Goal: Information Seeking & Learning: Check status

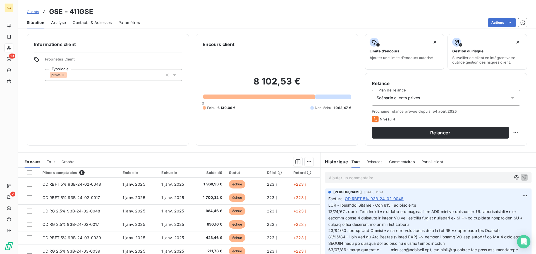
scroll to position [10, 0]
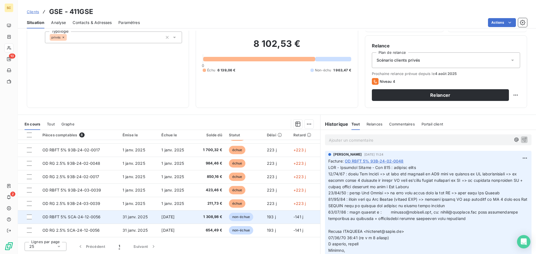
click at [138, 218] on span "31 janv. 2025" at bounding box center [134, 217] width 25 height 5
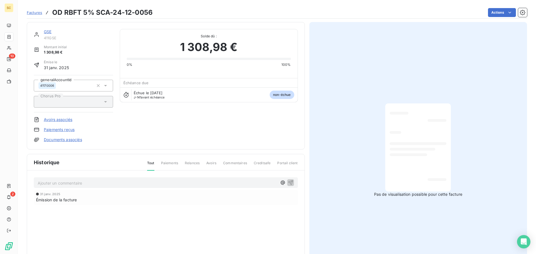
scroll to position [1, 0]
click at [143, 183] on p "Ajouter un commentaire ﻿" at bounding box center [157, 182] width 239 height 7
click at [71, 183] on p "Chantiers B" at bounding box center [157, 182] width 239 height 6
click at [76, 183] on span "Chantiers B240171/b24017101 -" at bounding box center [67, 182] width 59 height 5
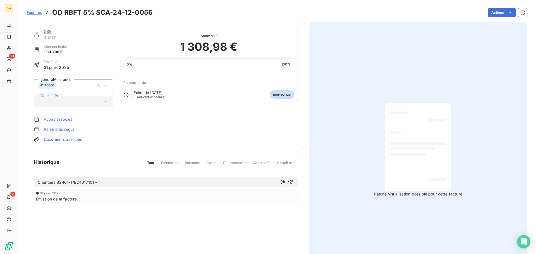
click at [106, 179] on p "Chantiers B240171/B24017101 -" at bounding box center [157, 182] width 239 height 6
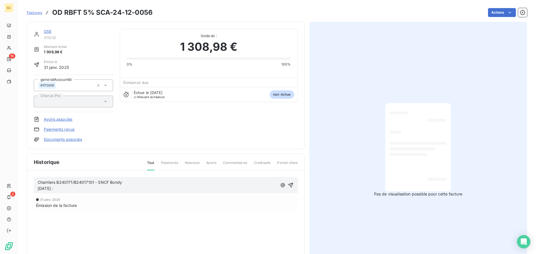
click at [146, 182] on p "Chantiers B240171/B24017101 - SNCF Bondy 11/08/25 :" at bounding box center [157, 185] width 239 height 13
click at [123, 184] on span "Chantiers B240171/B24017101 - SNCF Bondy => chantier B24017107 11/08/25 :" at bounding box center [102, 185] width 129 height 11
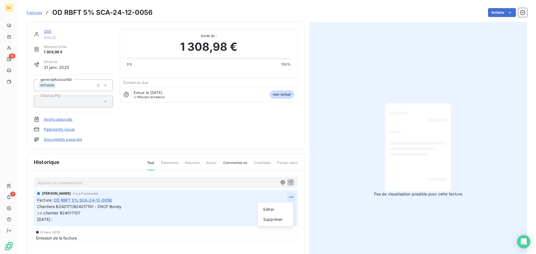
click at [288, 197] on html "SC 10 2 Factures OD RBFT 5% SCA-24-12-0056 Actions GSE 411GSE Montant initial 1…" at bounding box center [268, 127] width 536 height 254
click at [271, 209] on div "Editer" at bounding box center [275, 209] width 31 height 9
click at [128, 208] on p "Chantiers B240171/B24017101 - SNCF Bondy => chantier B24017107 11/08/25 :" at bounding box center [161, 213] width 249 height 19
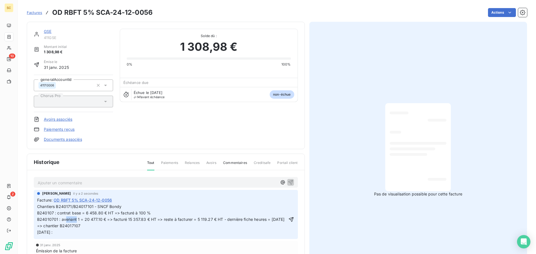
drag, startPoint x: 66, startPoint y: 219, endPoint x: 76, endPoint y: 220, distance: 10.3
click at [76, 220] on span "Chantiers B240171/B24017101 - SNCF Bondy B240107 : contrat base = 6 458.80 € HT…" at bounding box center [160, 219] width 247 height 30
drag, startPoint x: 88, startPoint y: 225, endPoint x: 36, endPoint y: 229, distance: 52.4
click at [36, 229] on div "AMELIA RAIMUNDO il y a 2 secondes Facture : OD RBFT 5% SCA-24-12-0056 Chantiers…" at bounding box center [166, 214] width 264 height 49
click at [71, 228] on span "Chantiers B240171/B24017101 - SNCF Bondy B240107 : contrat base = 6 458.80 € HT…" at bounding box center [156, 219] width 238 height 30
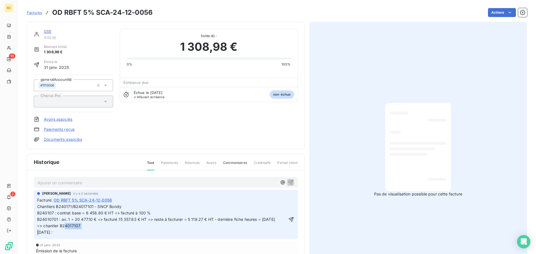
click at [71, 228] on span "Chantiers B240171/B24017101 - SNCF Bondy B240107 : contrat base = 6 458.80 € HT…" at bounding box center [156, 219] width 238 height 30
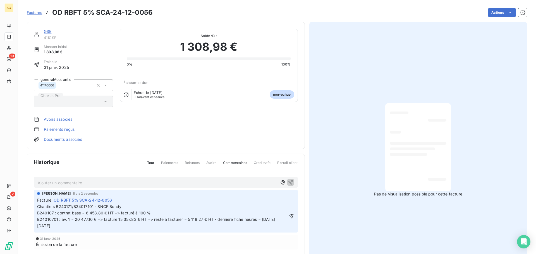
click at [81, 226] on p "Chantiers B240171/B24017101 - SNCF Bondy B240107 : contrat base = 6 458.80 € HT…" at bounding box center [161, 217] width 249 height 26
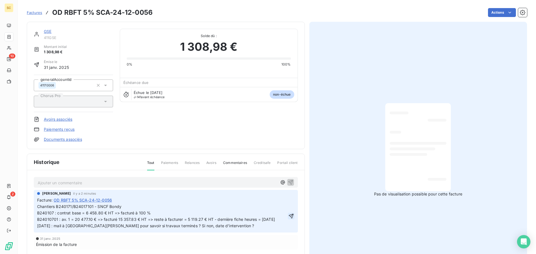
click at [290, 217] on icon "button" at bounding box center [291, 216] width 6 height 6
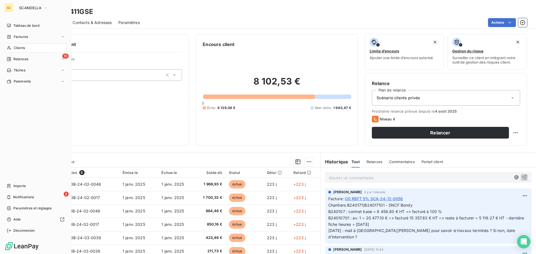
click at [20, 48] on span "Clients" at bounding box center [19, 47] width 11 height 5
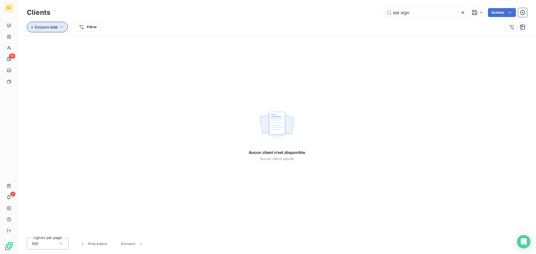
click at [59, 26] on icon "button" at bounding box center [62, 27] width 6 height 6
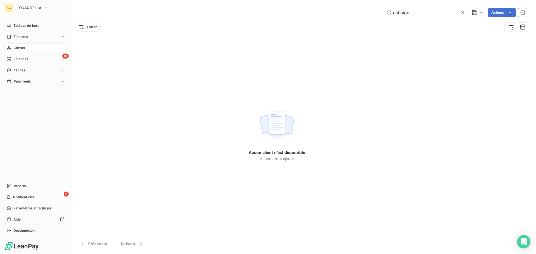
click at [15, 6] on div "SC SCANDELLA" at bounding box center [35, 7] width 62 height 9
click at [28, 6] on span "SCANDELLA" at bounding box center [30, 8] width 22 height 4
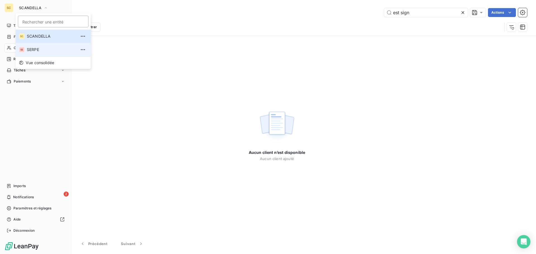
click at [35, 49] on span "SERPE" at bounding box center [51, 50] width 49 height 6
type input "arkolia"
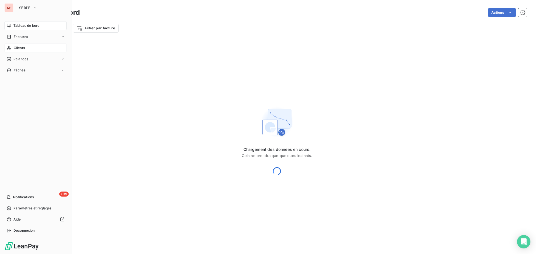
click at [19, 49] on span "Clients" at bounding box center [19, 47] width 11 height 5
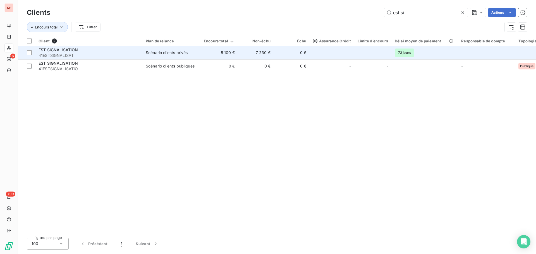
type input "est si"
click at [122, 56] on span "41ESTSIGNALISAT" at bounding box center [89, 56] width 100 height 6
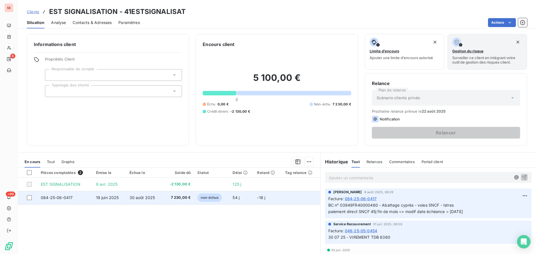
click at [101, 197] on span "19 juin 2025" at bounding box center [107, 197] width 23 height 5
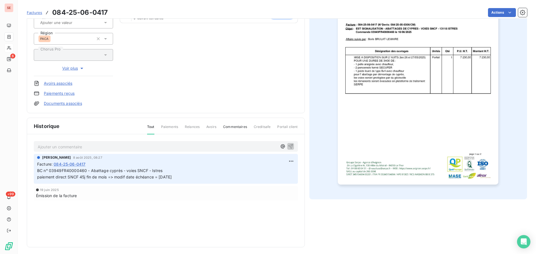
scroll to position [81, 0]
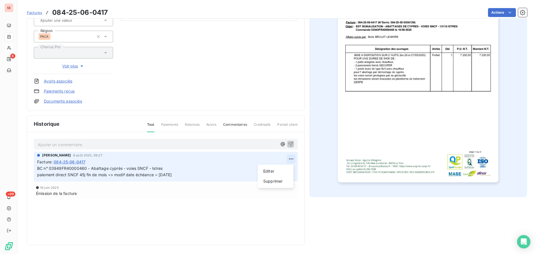
click at [290, 157] on html "SE 6 +99 Factures 084-25-06-0417 Actions EST SIGNALISATION 41ESTSIGNALISAT Mont…" at bounding box center [268, 127] width 536 height 254
click at [281, 170] on div "Editer" at bounding box center [275, 171] width 31 height 9
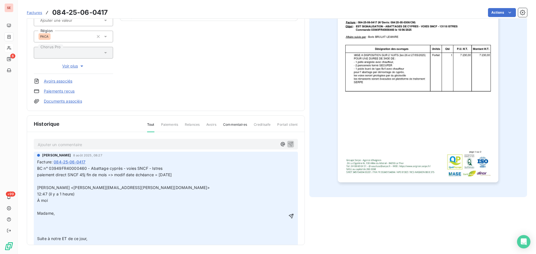
click at [37, 194] on span "12:47 (il y a 1 heure)" at bounding box center [55, 194] width 37 height 5
click at [49, 206] on p "﻿" at bounding box center [161, 207] width 249 height 6
click at [43, 229] on p "﻿" at bounding box center [161, 226] width 249 height 6
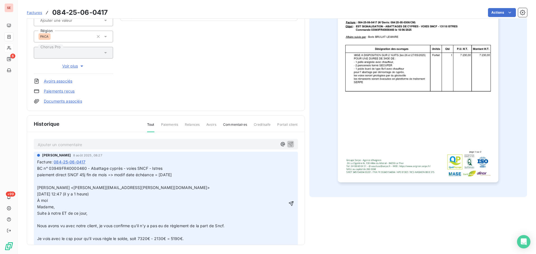
click at [53, 222] on p "﻿" at bounding box center [161, 220] width 249 height 6
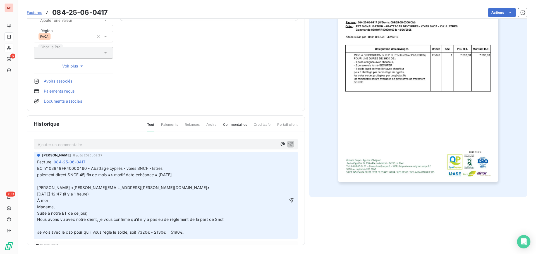
click at [46, 227] on p "﻿" at bounding box center [161, 226] width 249 height 6
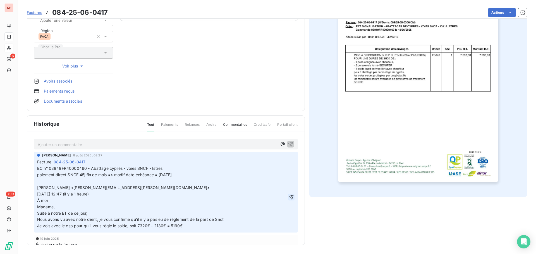
click at [288, 198] on icon "button" at bounding box center [290, 197] width 5 height 5
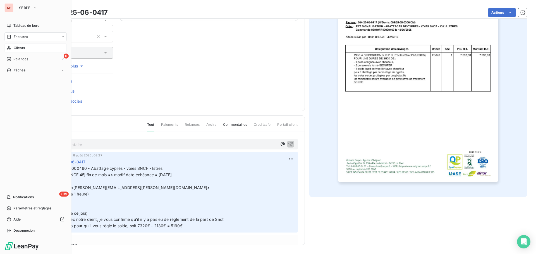
click at [25, 37] on span "Factures" at bounding box center [21, 36] width 14 height 5
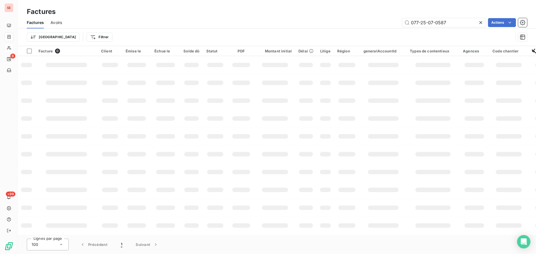
drag, startPoint x: 441, startPoint y: 24, endPoint x: 395, endPoint y: 25, distance: 46.0
click at [394, 25] on div "077-25-07-0587 Actions" at bounding box center [298, 22] width 458 height 9
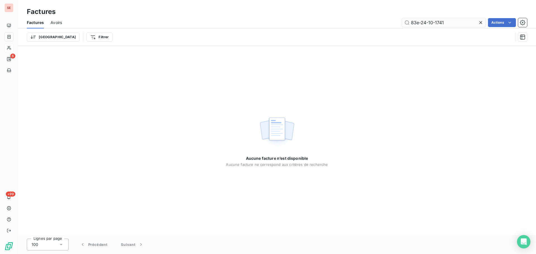
click at [419, 24] on input "83e-24-10-1741" at bounding box center [444, 22] width 84 height 9
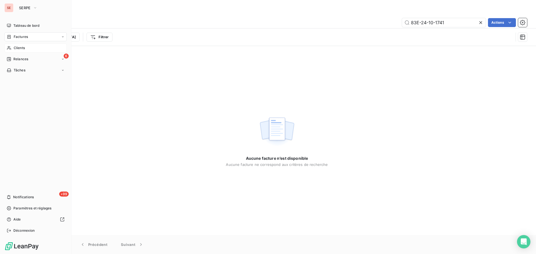
type input "83E-24-10-1741"
click at [23, 47] on span "Clients" at bounding box center [19, 47] width 11 height 5
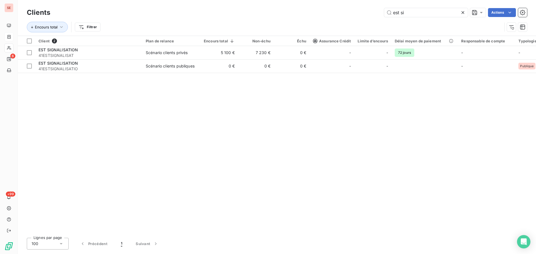
drag, startPoint x: 405, startPoint y: 11, endPoint x: 373, endPoint y: 11, distance: 31.5
click at [374, 11] on div "est si Actions" at bounding box center [292, 12] width 470 height 9
type input "s"
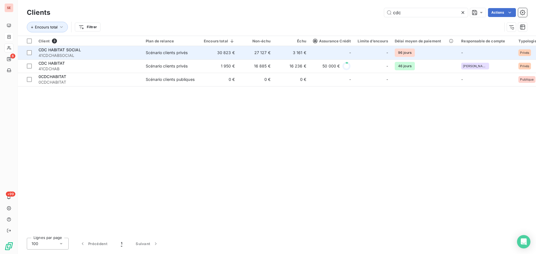
type input "cdc"
click at [72, 54] on span "41CDCHABSOCIAL" at bounding box center [89, 56] width 100 height 6
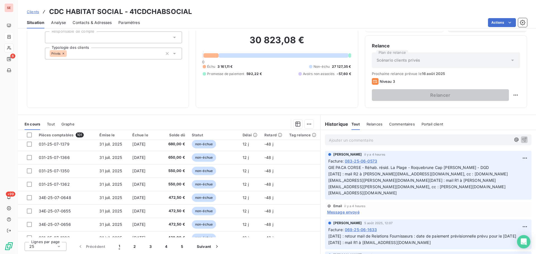
scroll to position [238, 0]
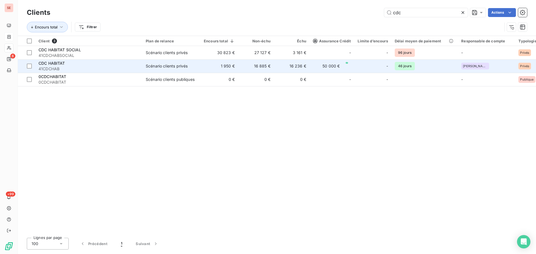
click at [57, 66] on span "41CDCHAB" at bounding box center [89, 69] width 100 height 6
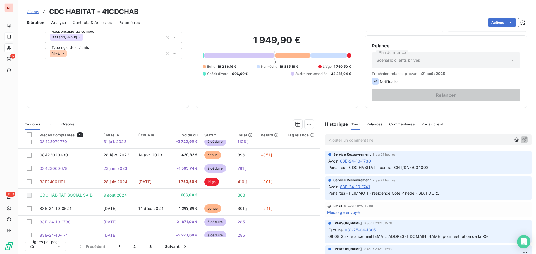
scroll to position [28, 0]
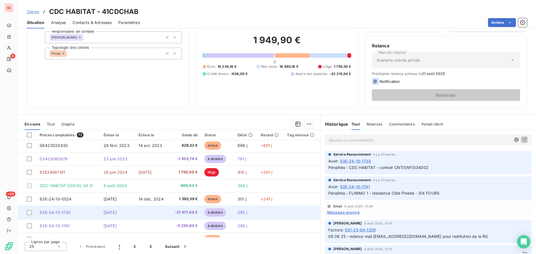
click at [144, 211] on td at bounding box center [152, 212] width 35 height 13
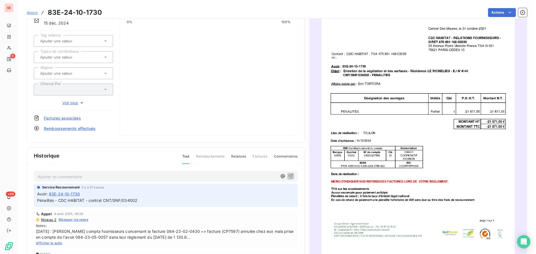
scroll to position [56, 0]
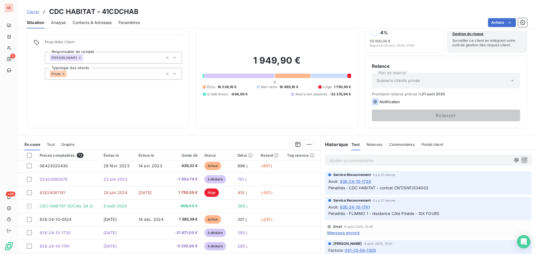
scroll to position [38, 0]
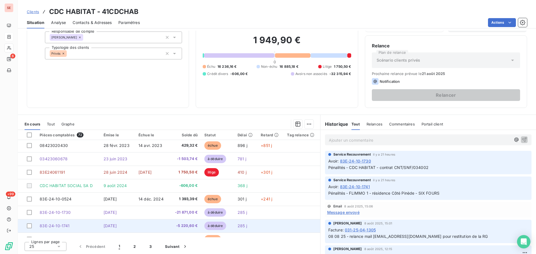
click at [115, 227] on span "[DATE]" at bounding box center [110, 225] width 13 height 5
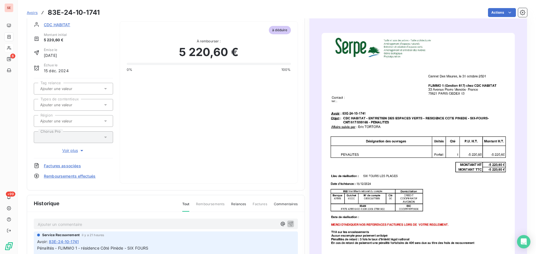
scroll to position [28, 0]
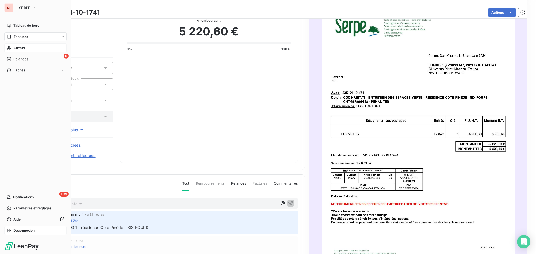
click at [21, 232] on span "Déconnexion" at bounding box center [23, 230] width 21 height 5
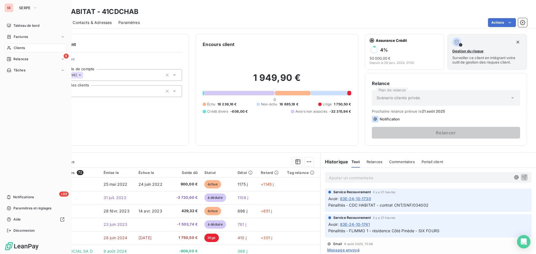
click at [15, 47] on span "Clients" at bounding box center [19, 47] width 11 height 5
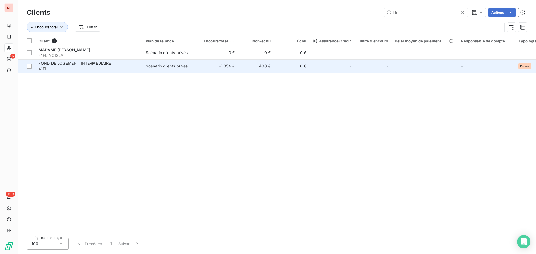
type input "fli"
click at [141, 67] on td "FOND DE LOGEMENT INTERMEDIAIRE 41FLI" at bounding box center [88, 65] width 107 height 13
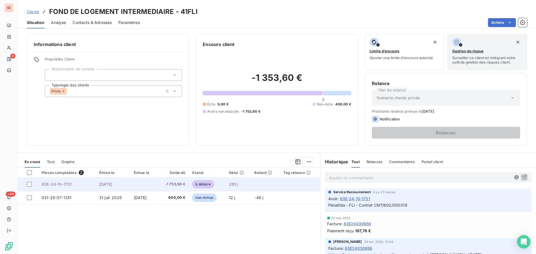
click at [181, 186] on span "-1 753,60 €" at bounding box center [172, 185] width 25 height 6
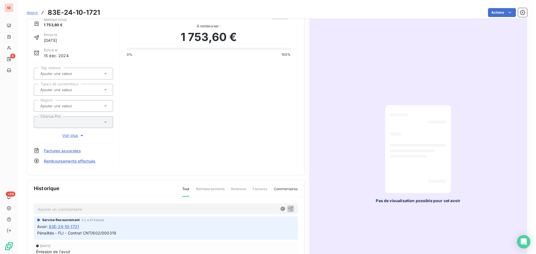
scroll to position [28, 0]
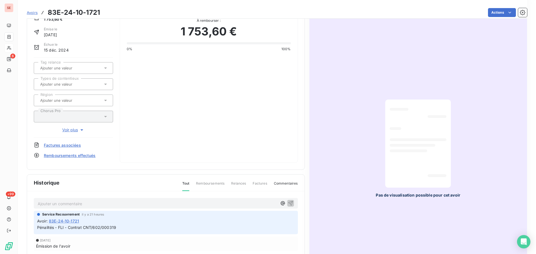
click at [256, 219] on div "Avoir : 83E-24-10-1721" at bounding box center [165, 221] width 257 height 6
click at [122, 227] on p "Pénalités - FLI - Contrat CNT/602/000319" at bounding box center [165, 228] width 257 height 6
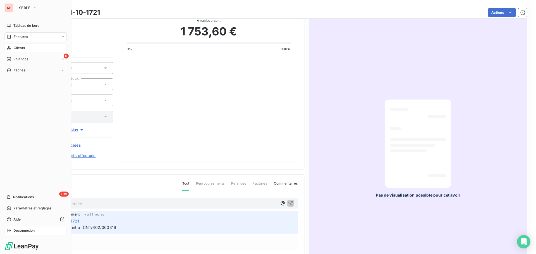
click at [25, 232] on span "Déconnexion" at bounding box center [23, 230] width 21 height 5
